Goal: Use online tool/utility

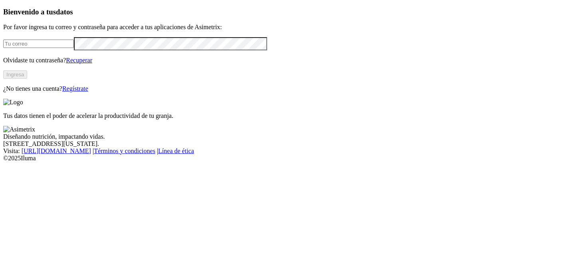
type input "[EMAIL_ADDRESS][PERSON_NAME][DOMAIN_NAME]"
click at [27, 79] on button "Ingresa" at bounding box center [15, 74] width 24 height 8
